Goal: Task Accomplishment & Management: Use online tool/utility

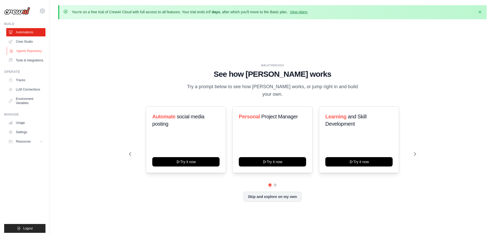
click at [35, 52] on link "Agents Repository" at bounding box center [26, 51] width 39 height 8
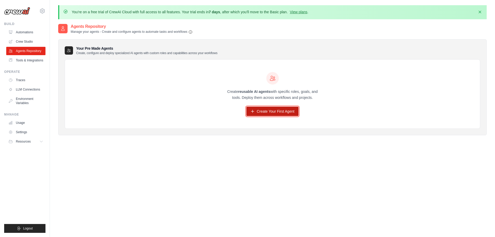
click at [276, 112] on link "Create Your First Agent" at bounding box center [272, 110] width 52 height 9
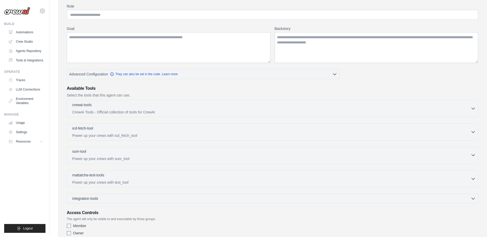
scroll to position [78, 0]
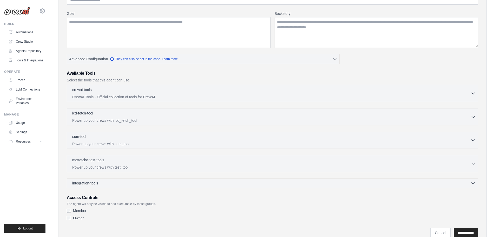
click at [120, 181] on div "integration-tools 0 selected" at bounding box center [273, 182] width 403 height 5
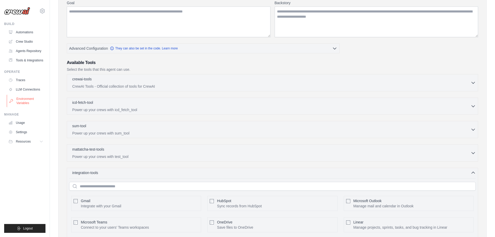
scroll to position [88, 0]
click at [37, 91] on link "LLM Connections" at bounding box center [26, 89] width 39 height 8
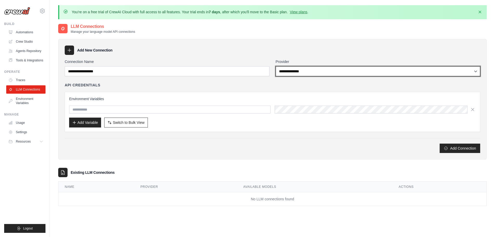
click at [311, 69] on select "**********" at bounding box center [378, 71] width 205 height 10
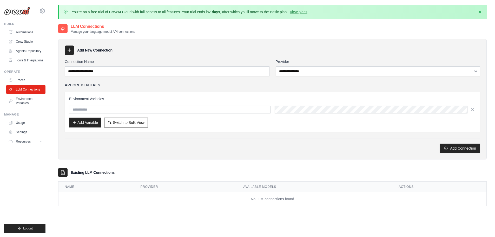
click at [220, 87] on div "API Credentials" at bounding box center [272, 84] width 415 height 5
click at [24, 123] on link "Usage" at bounding box center [26, 122] width 39 height 8
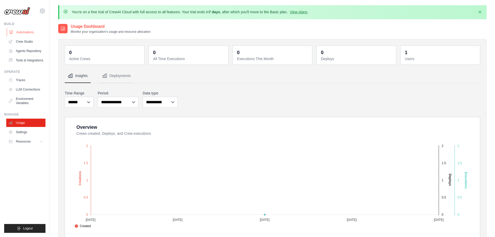
click at [27, 33] on link "Automations" at bounding box center [26, 32] width 39 height 8
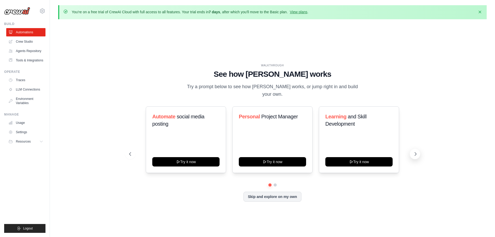
click at [413, 151] on icon at bounding box center [415, 153] width 5 height 5
click at [415, 151] on icon at bounding box center [415, 153] width 5 height 5
click at [414, 151] on icon at bounding box center [415, 153] width 5 height 5
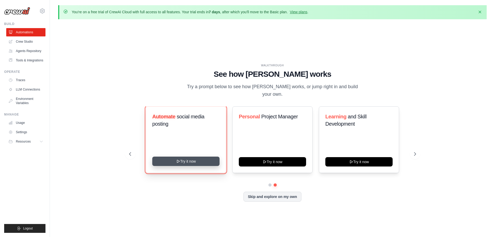
click at [206, 159] on button "Try it now" at bounding box center [185, 160] width 67 height 9
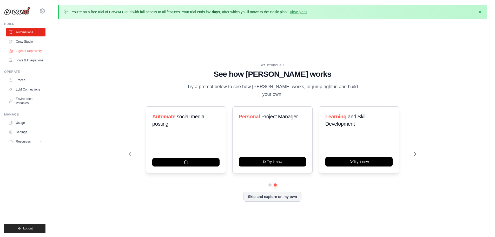
click at [36, 53] on link "Agents Repository" at bounding box center [26, 51] width 39 height 8
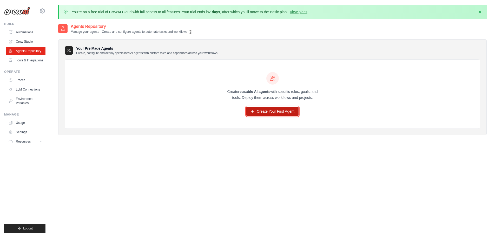
click at [271, 110] on link "Create Your First Agent" at bounding box center [272, 110] width 52 height 9
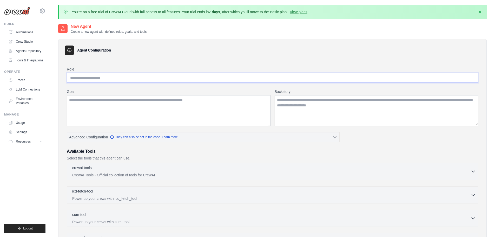
click at [107, 76] on input "Role" at bounding box center [272, 78] width 411 height 10
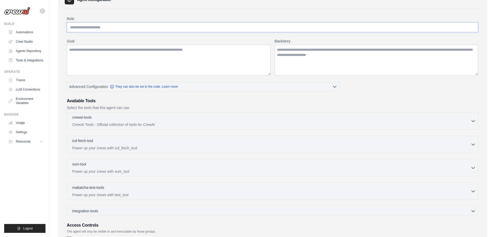
scroll to position [52, 0]
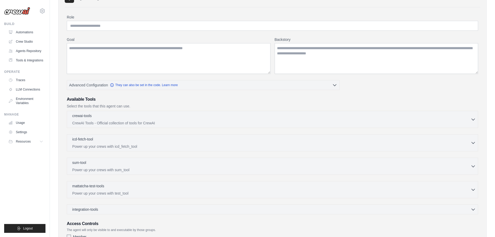
click at [113, 212] on div "integration-tools 0 selected Gmail HubSpot Microsoft Teams" at bounding box center [272, 209] width 411 height 10
click at [121, 210] on div "integration-tools 0 selected" at bounding box center [273, 208] width 403 height 5
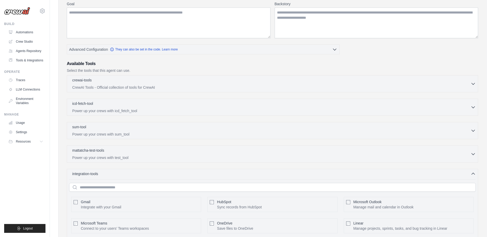
scroll to position [104, 0]
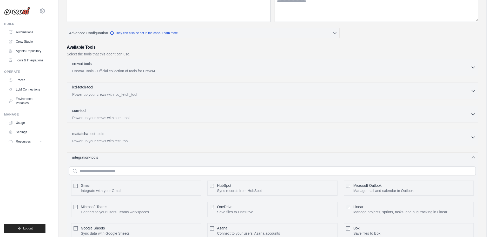
click at [154, 140] on p "Power up your crews with test_tool" at bounding box center [271, 140] width 398 height 5
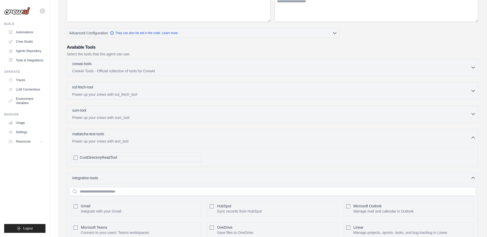
click at [162, 114] on div "sum-tool 0 selected Power up your crews with sum_tool" at bounding box center [271, 114] width 398 height 12
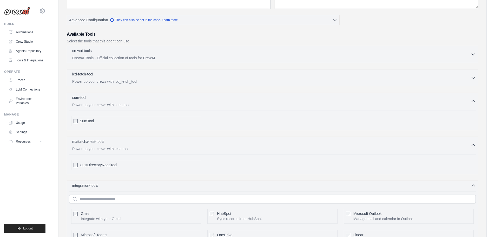
scroll to position [156, 0]
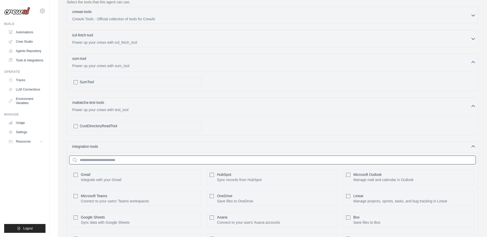
click at [131, 161] on input "text" at bounding box center [272, 159] width 406 height 9
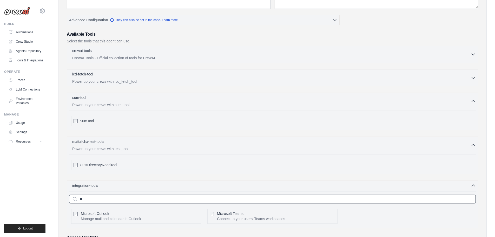
scroll to position [104, 0]
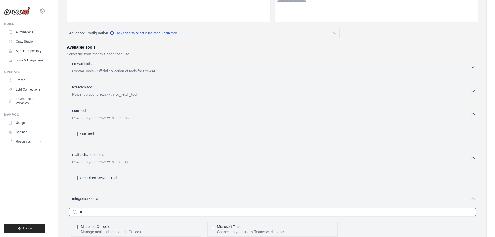
type input "*"
click at [136, 83] on div "icd-fetch-tool 0 selected Power up your crews with icd_fetch_tool IcdFetchTool" at bounding box center [272, 90] width 411 height 17
click at [135, 91] on div "icd-fetch-tool 0 selected Power up your crews with icd_fetch_tool" at bounding box center [271, 90] width 398 height 12
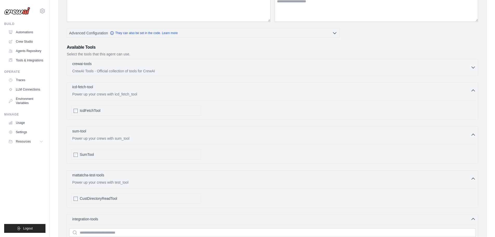
click at [135, 91] on div "icd-fetch-tool 0 selected Power up your crews with icd_fetch_tool" at bounding box center [271, 90] width 398 height 12
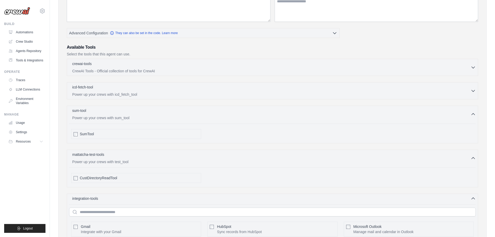
click at [146, 59] on div "crewai-tools 0 selected CrewAI Tools - Official collection of tools for CrewAI …" at bounding box center [272, 67] width 411 height 17
click at [150, 62] on div "crewai-tools 0 selected" at bounding box center [271, 64] width 398 height 6
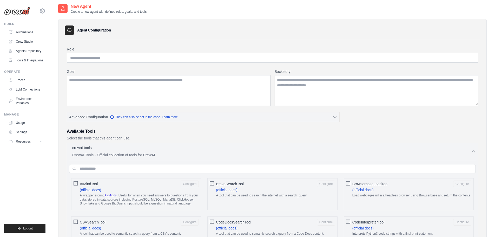
scroll to position [0, 0]
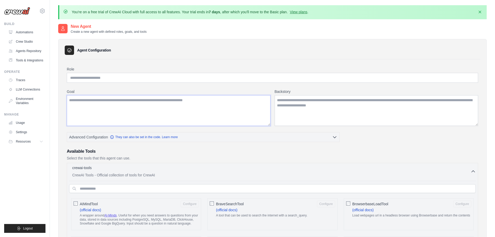
click at [124, 99] on textarea "Goal" at bounding box center [169, 110] width 204 height 31
click at [70, 102] on textarea "Goal" at bounding box center [169, 110] width 204 height 31
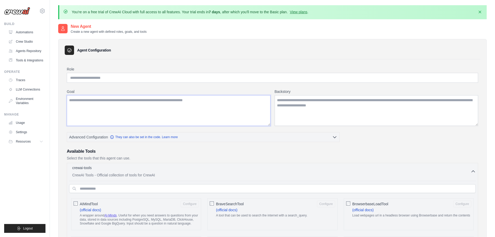
click at [77, 100] on textarea "Goal" at bounding box center [169, 110] width 204 height 31
click at [113, 138] on icon "button" at bounding box center [111, 136] width 3 height 3
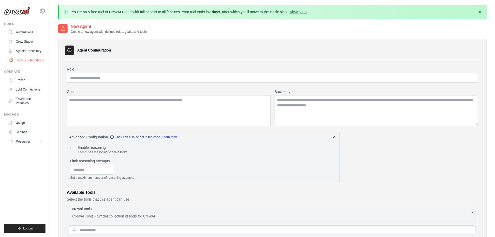
click at [32, 61] on link "Tools & Integrations" at bounding box center [26, 60] width 39 height 8
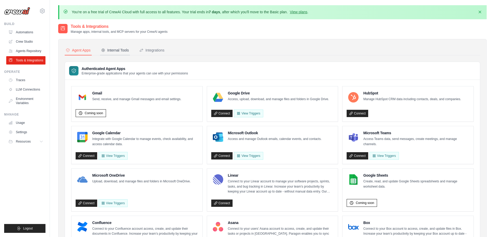
click at [125, 51] on div "Internal Tools" at bounding box center [115, 50] width 28 height 5
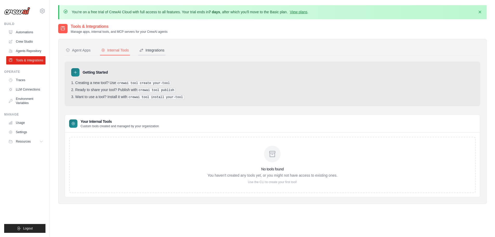
click at [156, 49] on div "Integrations" at bounding box center [151, 50] width 25 height 5
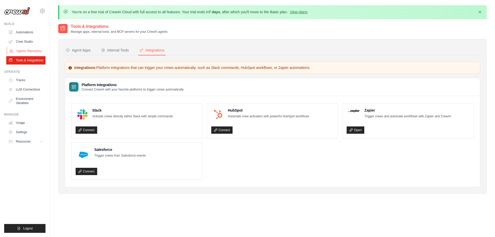
click at [18, 53] on link "Agents Repository" at bounding box center [26, 51] width 39 height 8
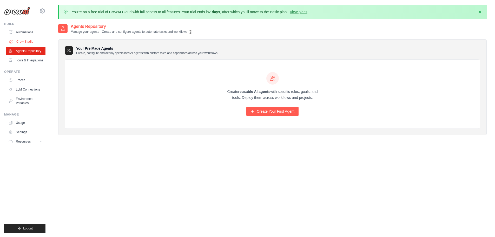
click at [27, 42] on link "Crew Studio" at bounding box center [26, 41] width 39 height 8
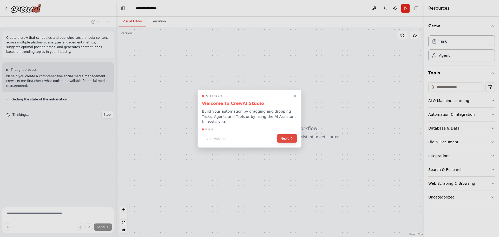
click at [290, 136] on icon at bounding box center [292, 138] width 4 height 4
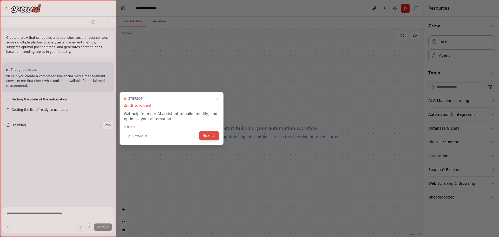
click at [209, 138] on button "Next" at bounding box center [209, 135] width 20 height 9
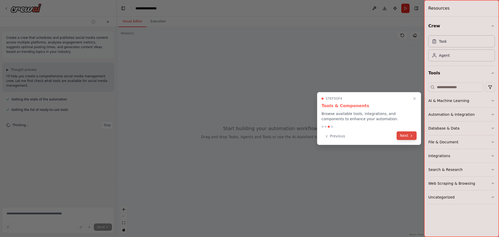
click at [407, 137] on button "Next" at bounding box center [406, 135] width 20 height 9
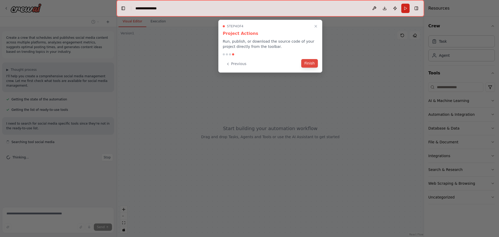
click at [308, 62] on button "Finish" at bounding box center [309, 63] width 17 height 9
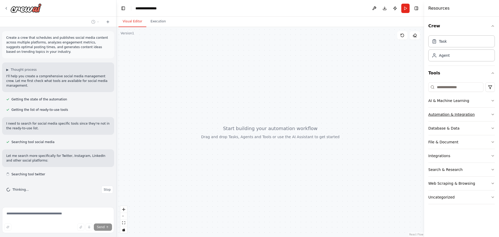
click at [492, 112] on icon "button" at bounding box center [492, 114] width 4 height 4
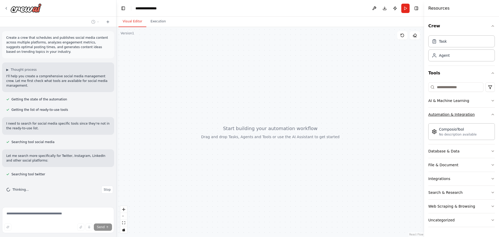
click at [492, 116] on icon "button" at bounding box center [492, 114] width 4 height 4
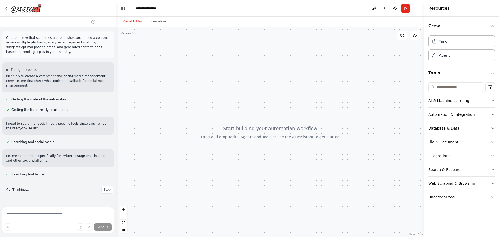
click at [462, 114] on div "Automation & Integration" at bounding box center [451, 114] width 46 height 5
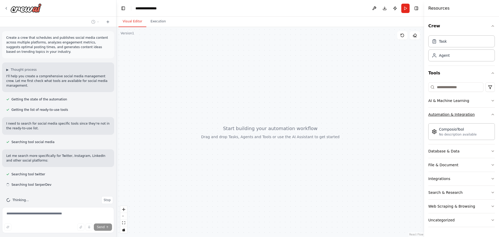
scroll to position [2, 0]
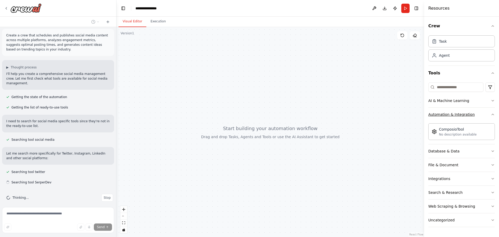
click at [462, 114] on div "Automation & Integration" at bounding box center [451, 114] width 46 height 5
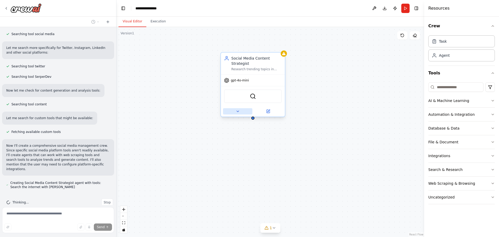
scroll to position [122, 0]
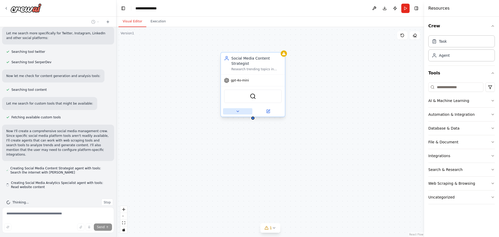
click at [239, 112] on icon at bounding box center [238, 111] width 4 height 4
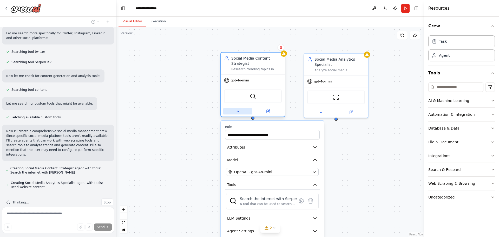
click at [239, 112] on icon at bounding box center [238, 111] width 4 height 4
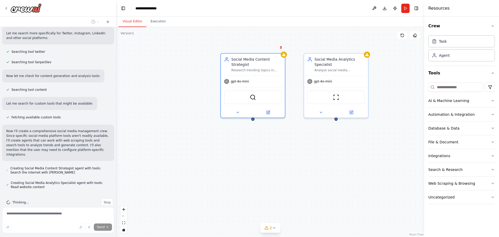
scroll to position [133, 0]
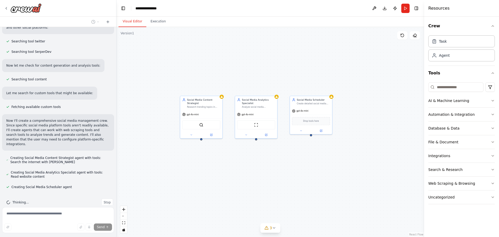
drag, startPoint x: 357, startPoint y: 161, endPoint x: 269, endPoint y: 168, distance: 88.5
click at [269, 168] on div "Social Media Content Strategist Research trending topics in {industry} and gene…" at bounding box center [270, 132] width 308 height 210
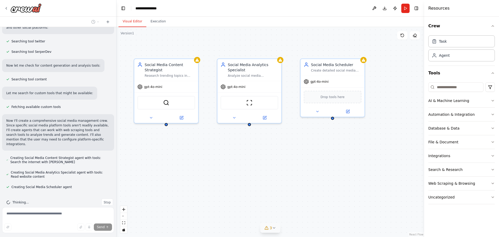
click at [273, 232] on button "3" at bounding box center [270, 228] width 20 height 10
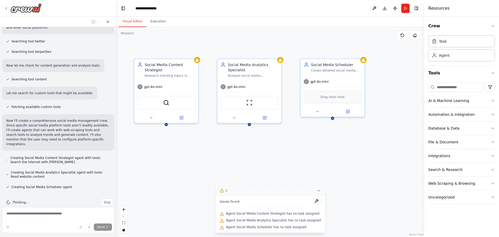
click at [316, 191] on icon at bounding box center [318, 190] width 4 height 4
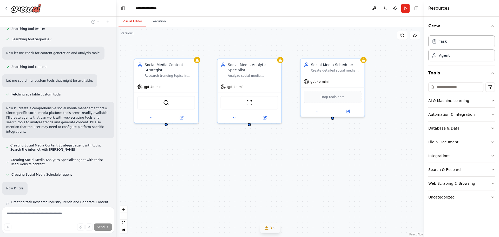
scroll to position [160, 0]
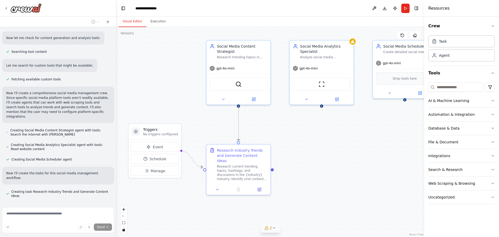
drag, startPoint x: 223, startPoint y: 165, endPoint x: 295, endPoint y: 146, distance: 74.5
click at [295, 146] on div ".deletable-edge-delete-btn { width: 20px; height: 20px; border: 0px solid #ffff…" at bounding box center [270, 132] width 308 height 210
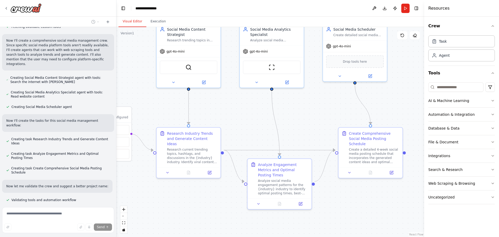
scroll to position [223, 0]
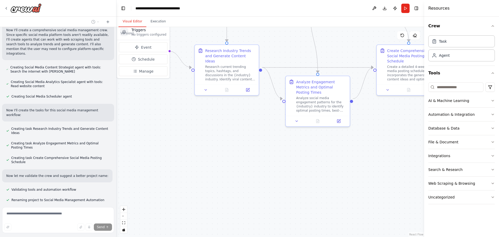
drag, startPoint x: 285, startPoint y: 201, endPoint x: 274, endPoint y: 102, distance: 100.2
click at [274, 102] on div ".deletable-edge-delete-btn { width: 20px; height: 20px; border: 0px solid #ffff…" at bounding box center [270, 132] width 308 height 210
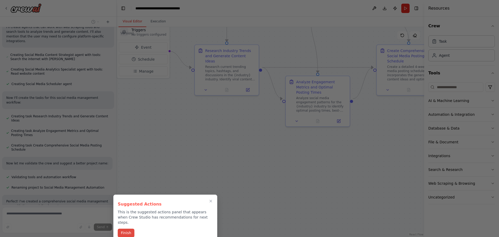
click at [128, 231] on button "Finish" at bounding box center [126, 232] width 17 height 9
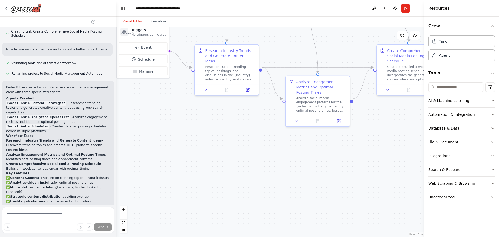
scroll to position [419, 0]
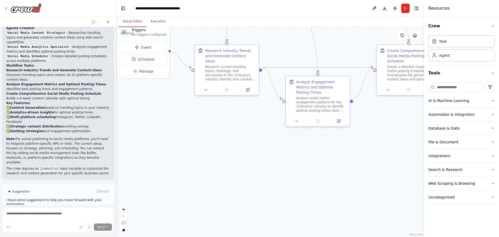
click at [50, 209] on button "Run Automation" at bounding box center [58, 213] width 104 height 8
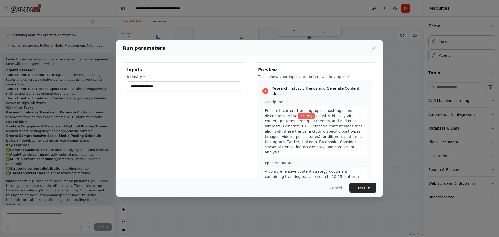
drag, startPoint x: 332, startPoint y: 148, endPoint x: 248, endPoint y: 185, distance: 91.7
click at [248, 185] on body "Create a crew that schedules and publishes social media content across multiple…" at bounding box center [249, 118] width 499 height 237
click at [162, 85] on input "industry *" at bounding box center [184, 86] width 114 height 10
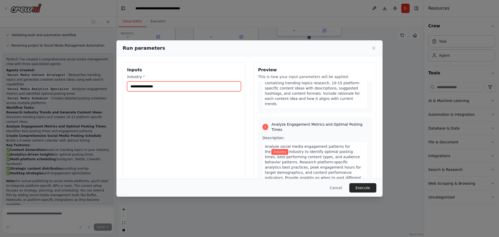
scroll to position [130, 0]
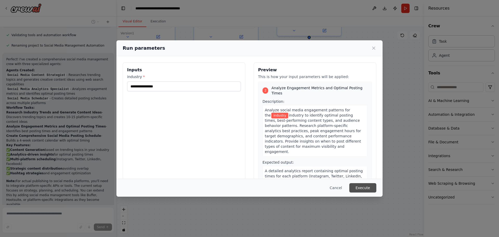
click at [362, 185] on button "Execute" at bounding box center [362, 187] width 27 height 9
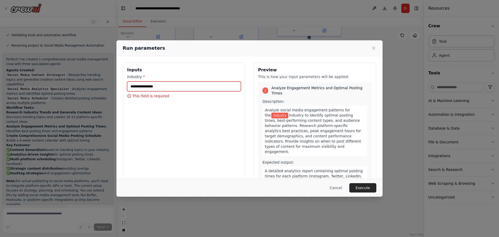
click at [154, 86] on input "industry *" at bounding box center [184, 86] width 114 height 10
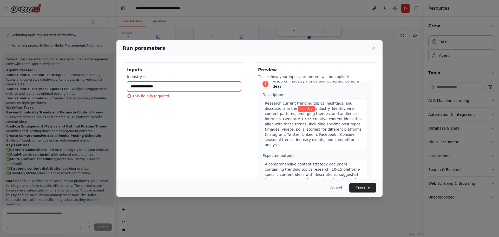
scroll to position [0, 0]
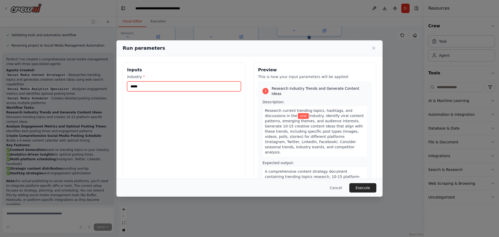
type input "*****"
click at [367, 187] on button "Execute" at bounding box center [362, 187] width 27 height 9
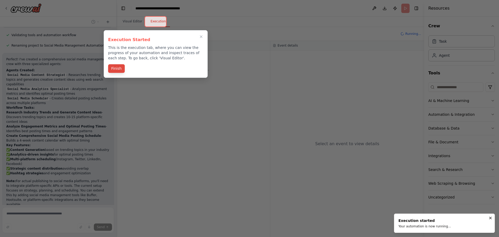
click at [119, 69] on button "Finish" at bounding box center [116, 68] width 17 height 9
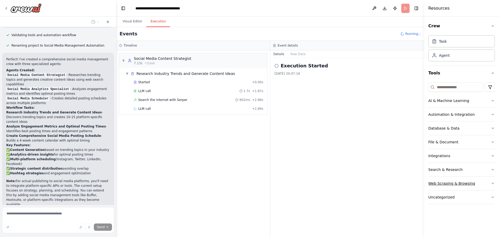
click at [487, 184] on button "Web Scraping & Browsing" at bounding box center [461, 183] width 66 height 14
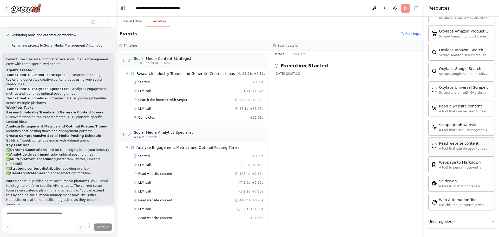
scroll to position [2, 0]
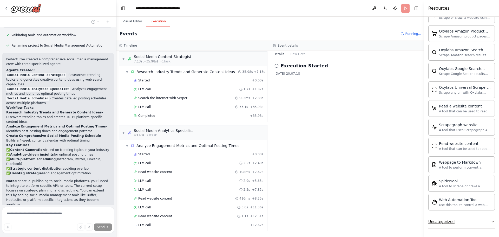
click at [473, 222] on button "Uncategorized" at bounding box center [461, 222] width 66 height 14
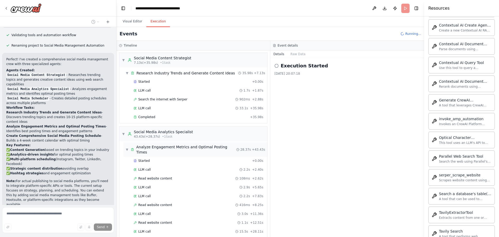
scroll to position [0, 0]
click at [7, 6] on div at bounding box center [22, 7] width 37 height 9
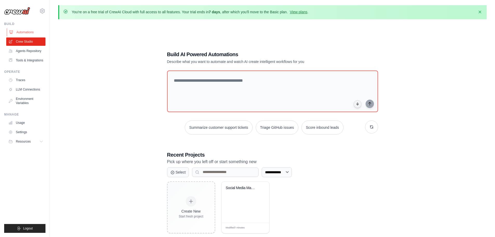
click at [29, 34] on link "Automations" at bounding box center [26, 32] width 39 height 8
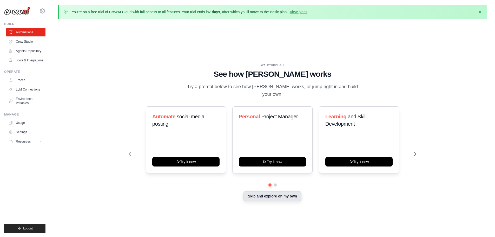
click at [287, 192] on button "Skip and explore on my own" at bounding box center [272, 196] width 58 height 10
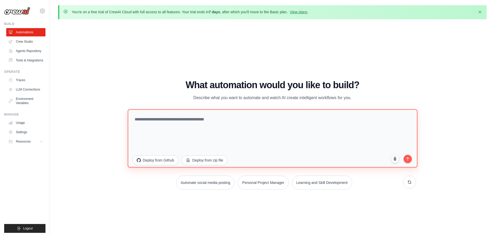
click at [239, 124] on textarea at bounding box center [273, 138] width 290 height 58
click at [188, 139] on textarea "**********" at bounding box center [273, 138] width 290 height 58
click at [355, 130] on textarea "**********" at bounding box center [273, 138] width 290 height 58
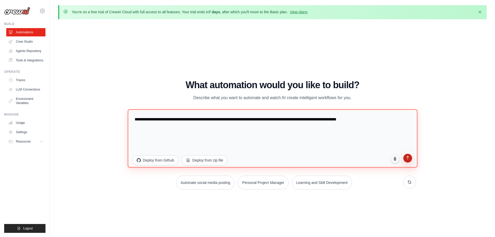
type textarea "**********"
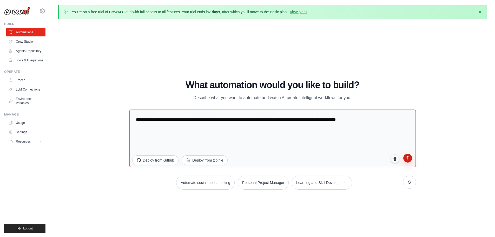
click at [408, 162] on div "**********" at bounding box center [272, 139] width 287 height 60
click at [405, 160] on button "submit" at bounding box center [407, 158] width 9 height 9
